Goal: Information Seeking & Learning: Learn about a topic

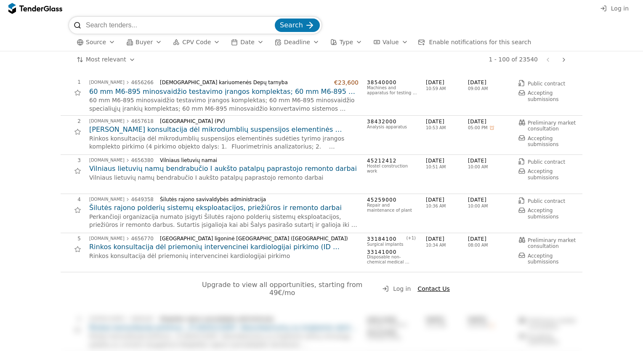
click at [125, 24] on input "search" at bounding box center [179, 25] width 187 height 17
type input "r"
type input "statybos darbai"
click at [275, 19] on button "Search" at bounding box center [297, 25] width 45 height 13
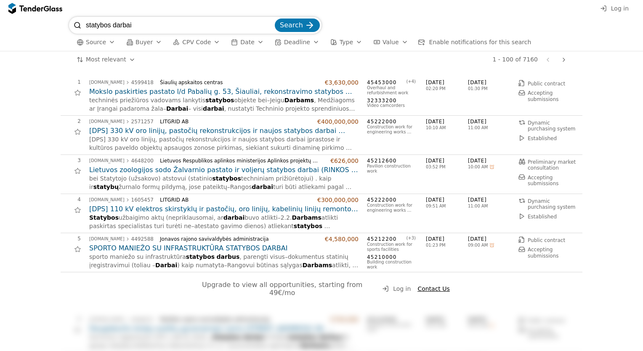
click at [178, 248] on h2 "SPORTO MANIEŽO SU INFRASTRUKTŪRA STATYBOS DARBAI" at bounding box center [223, 248] width 269 height 9
click at [132, 210] on h2 "[DPS] 110 kV elektros skirstyklų ir pastočių, oro linijų, kabelinių linijų remo…" at bounding box center [223, 209] width 269 height 9
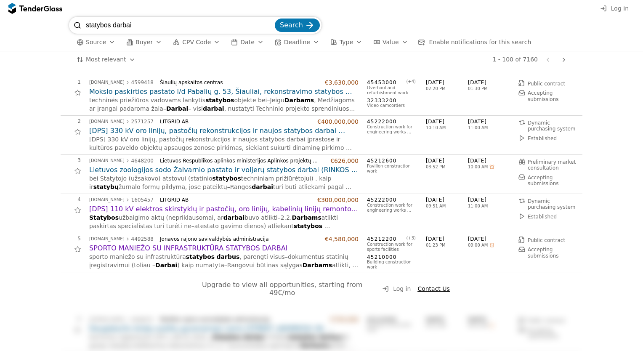
click at [209, 167] on h2 "Lietuvos zoologijos sodo Žalvarnio pastato ir voljerų statybos darbai (RINKOS K…" at bounding box center [223, 169] width 269 height 9
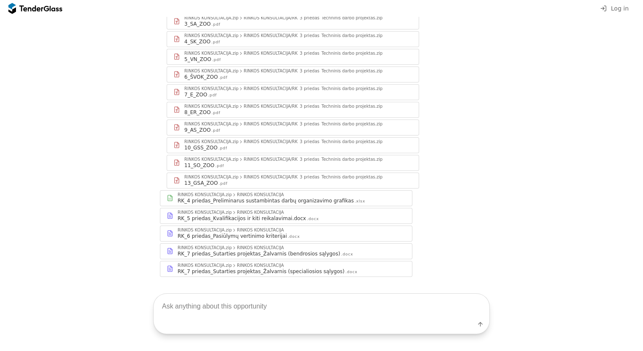
scroll to position [278, 0]
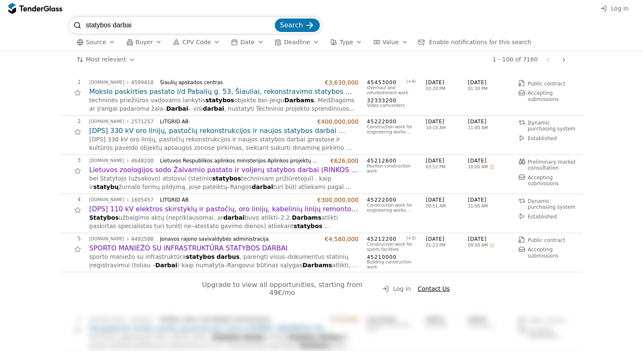
click at [175, 93] on h2 "Mokslo paskirties pastato l/d Pabalių g. 53, Šiauliai, rekonstravimo statybos d…" at bounding box center [223, 91] width 269 height 9
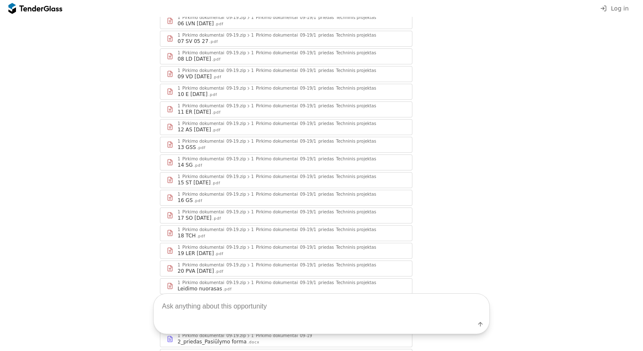
scroll to position [337, 0]
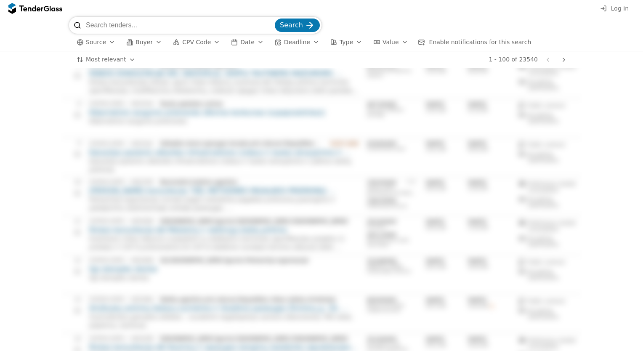
scroll to position [295, 0]
